Goal: Obtain resource: Obtain resource

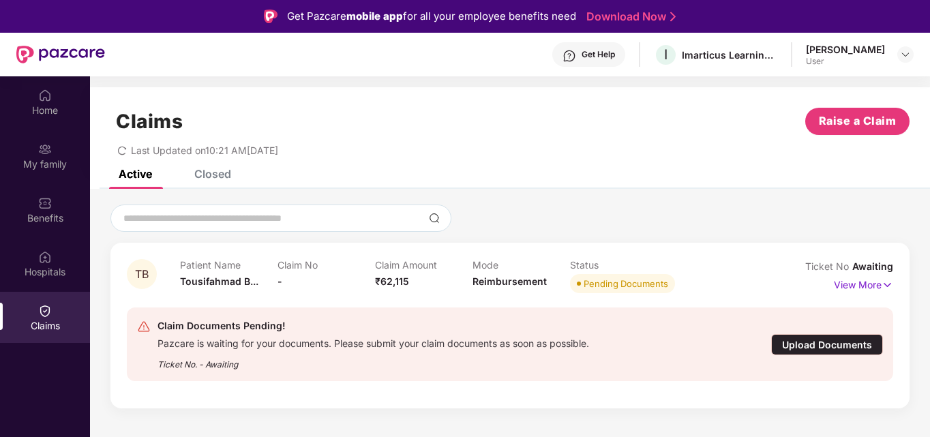
scroll to position [76, 0]
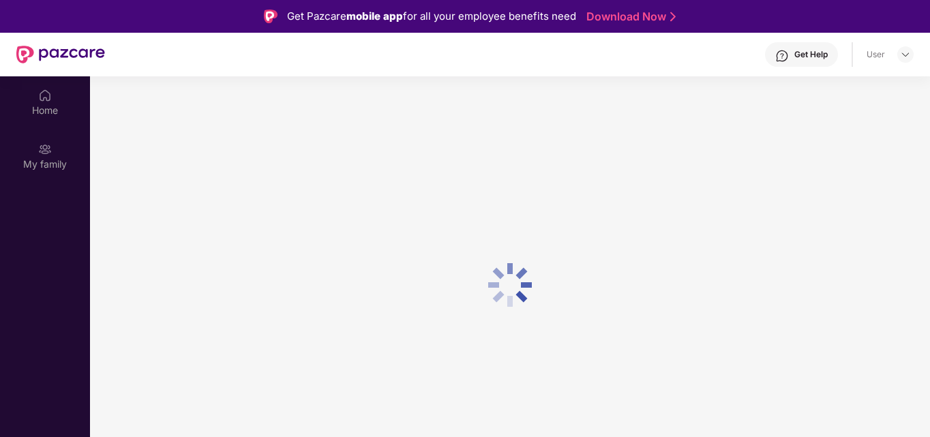
scroll to position [76, 0]
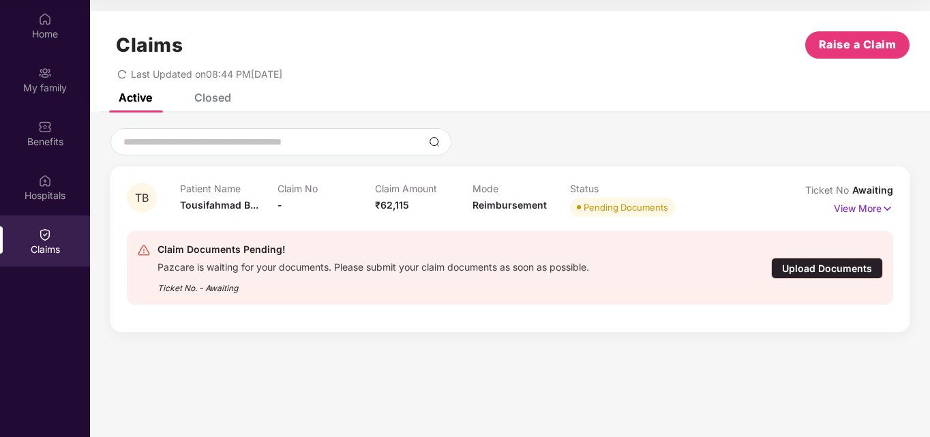
click at [833, 278] on div "Upload Documents" at bounding box center [827, 268] width 112 height 21
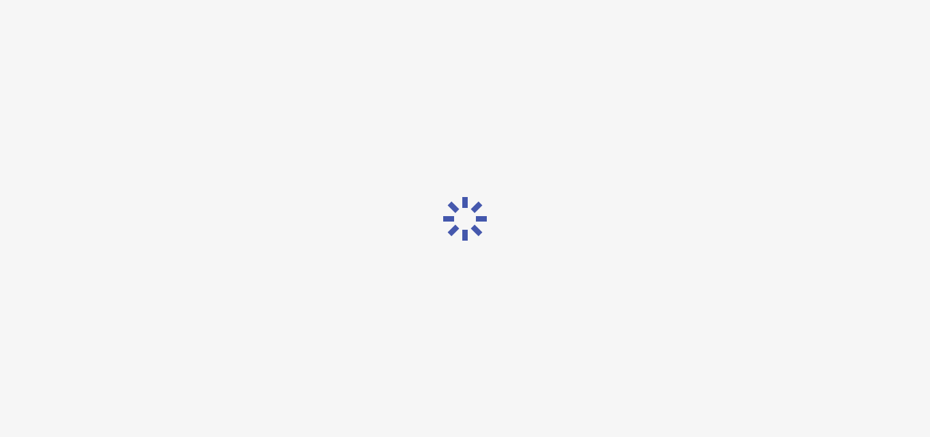
scroll to position [33, 0]
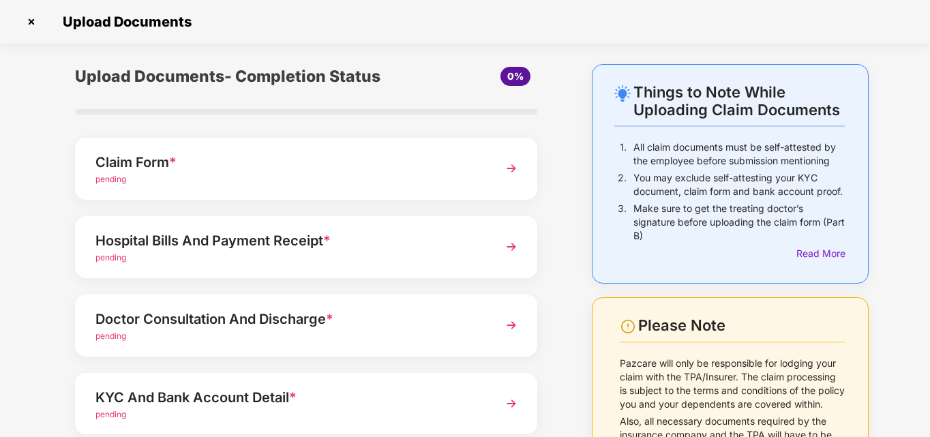
click at [338, 159] on div "Claim Form *" at bounding box center [288, 162] width 386 height 22
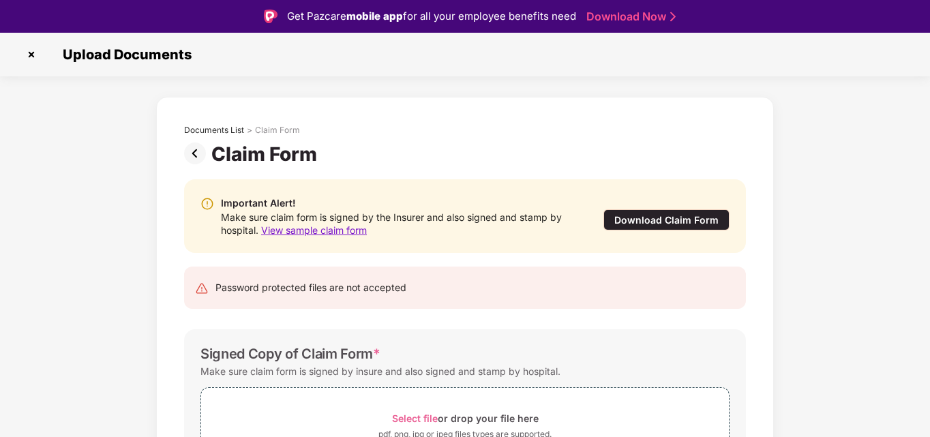
click at [666, 220] on div "Download Claim Form" at bounding box center [667, 219] width 126 height 21
